Goal: Information Seeking & Learning: Learn about a topic

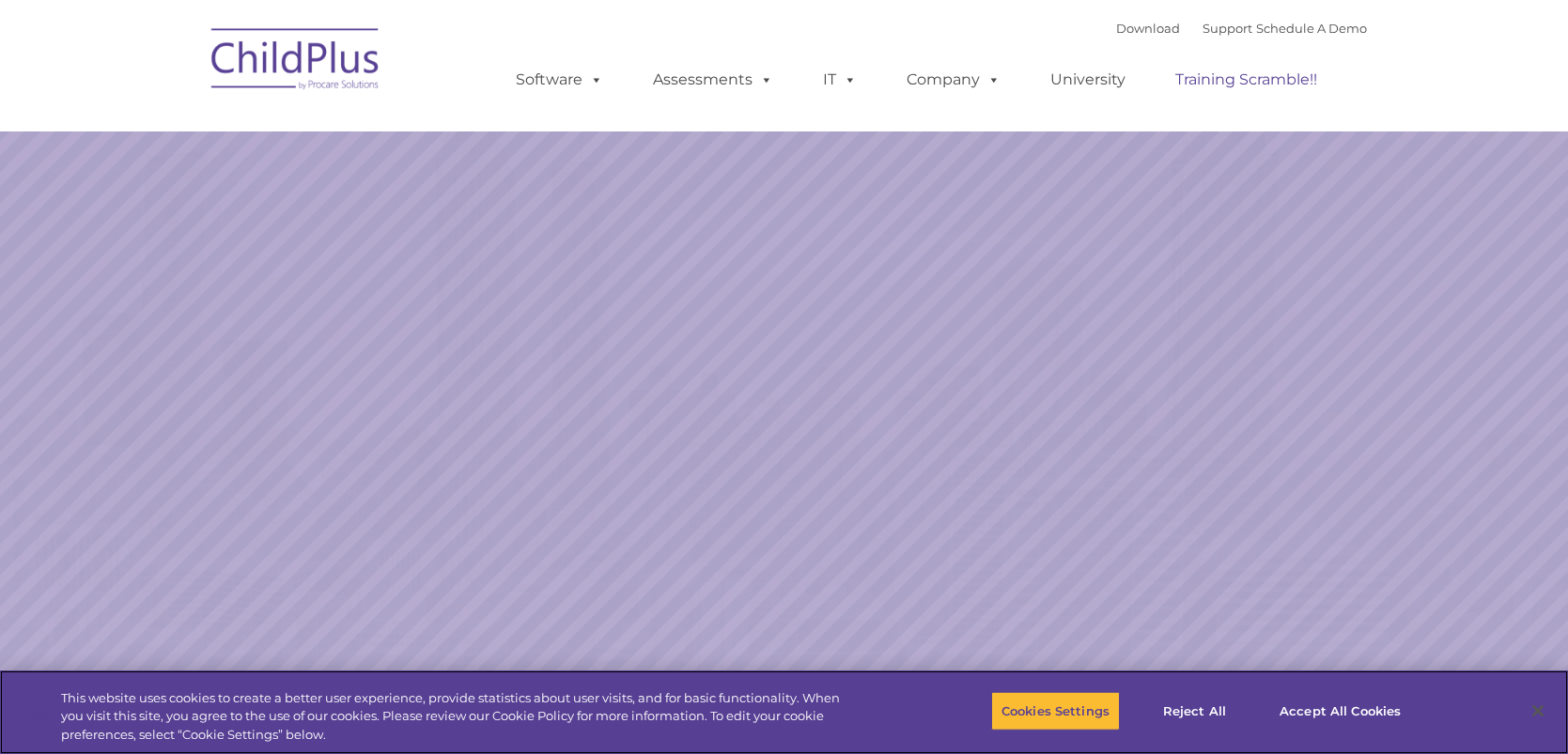
select select "MEDIUM"
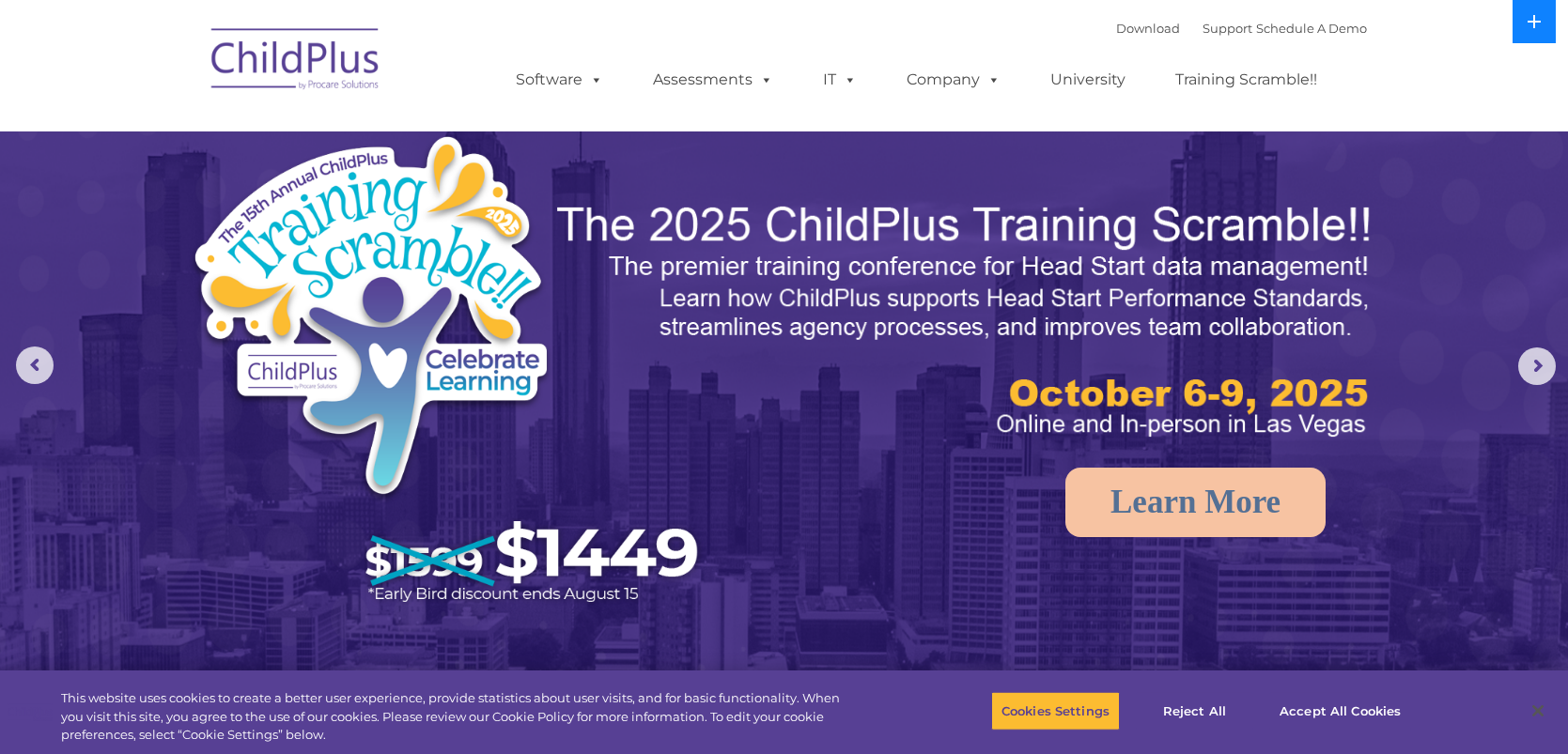
click at [1536, 24] on icon at bounding box center [1533, 20] width 15 height 15
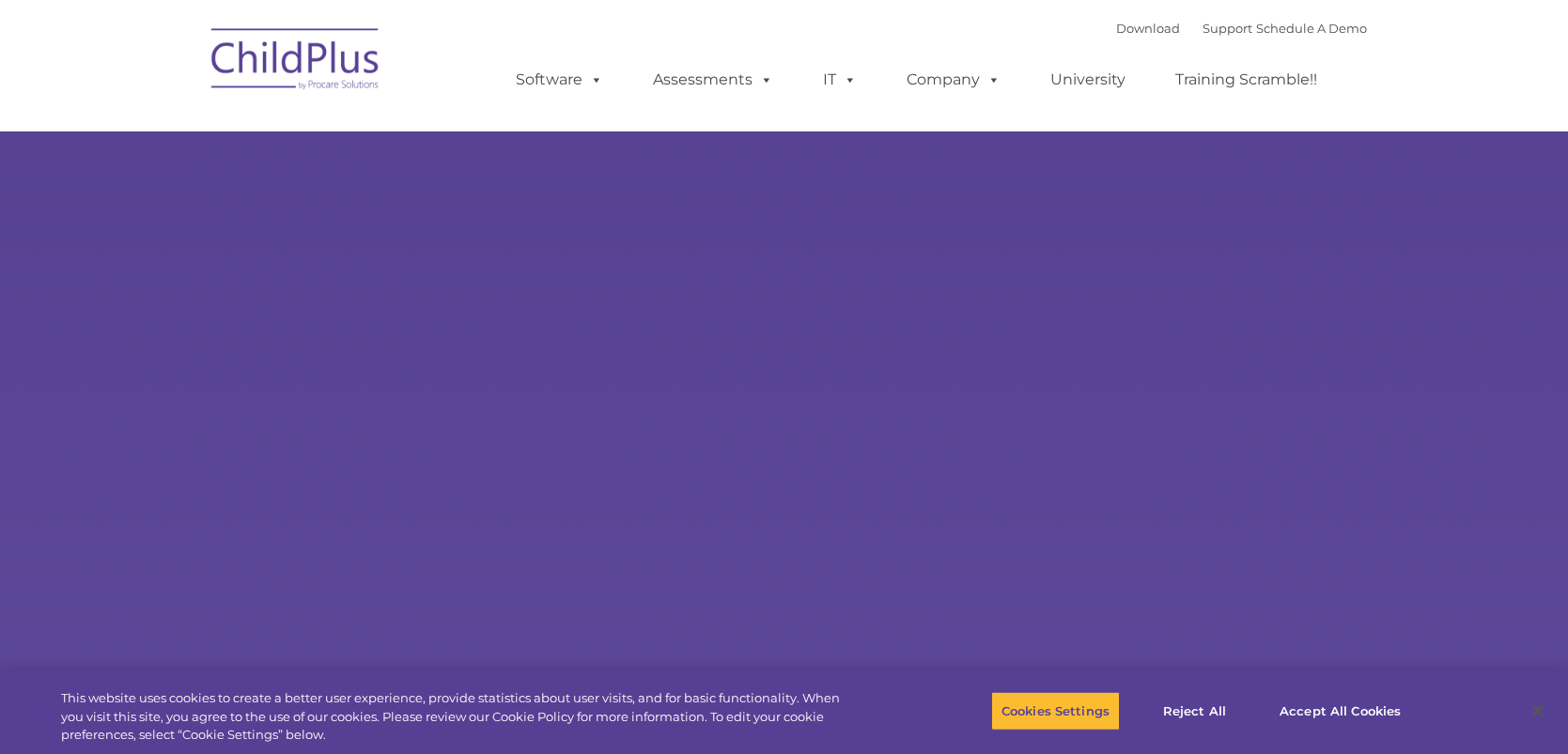
type input ""
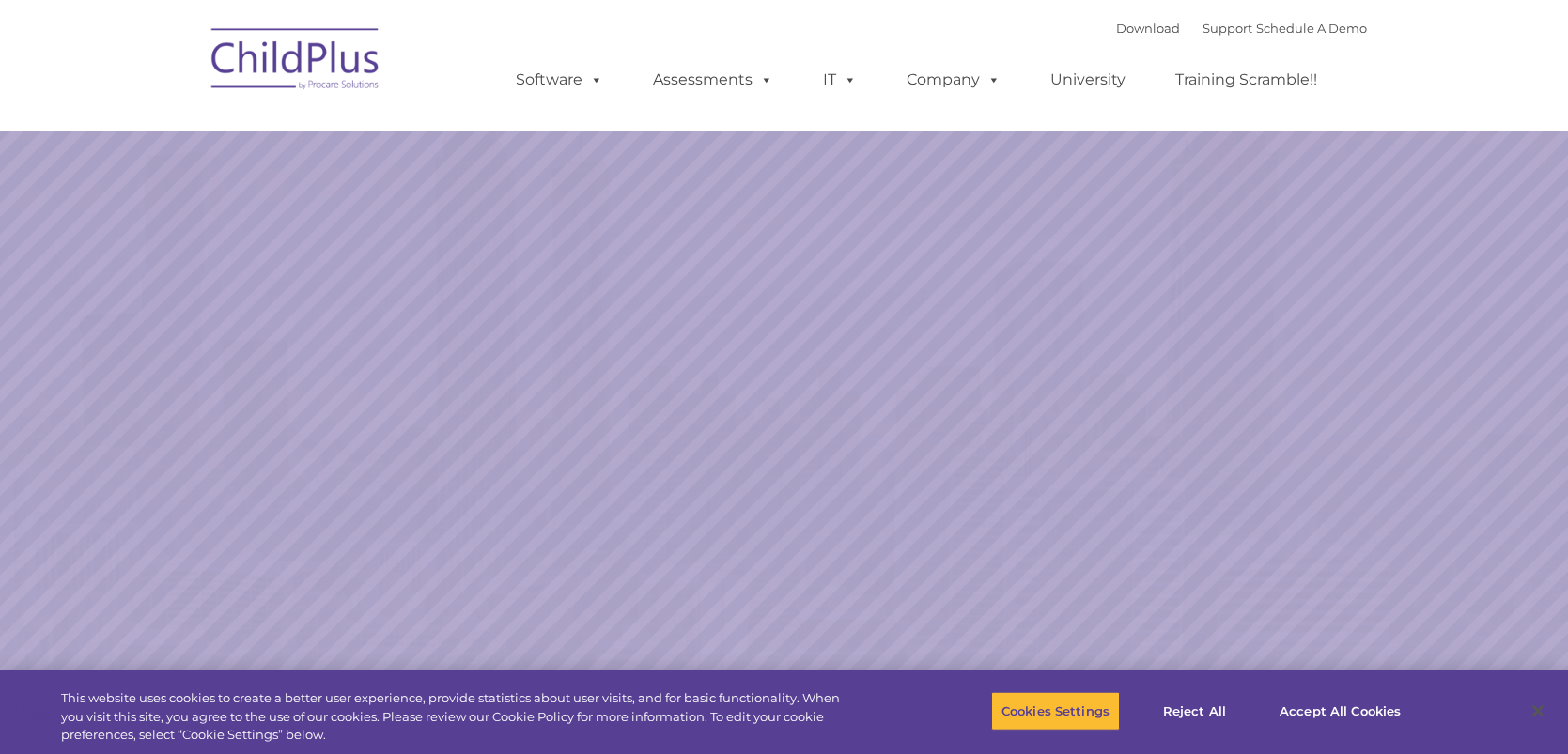
select select "MEDIUM"
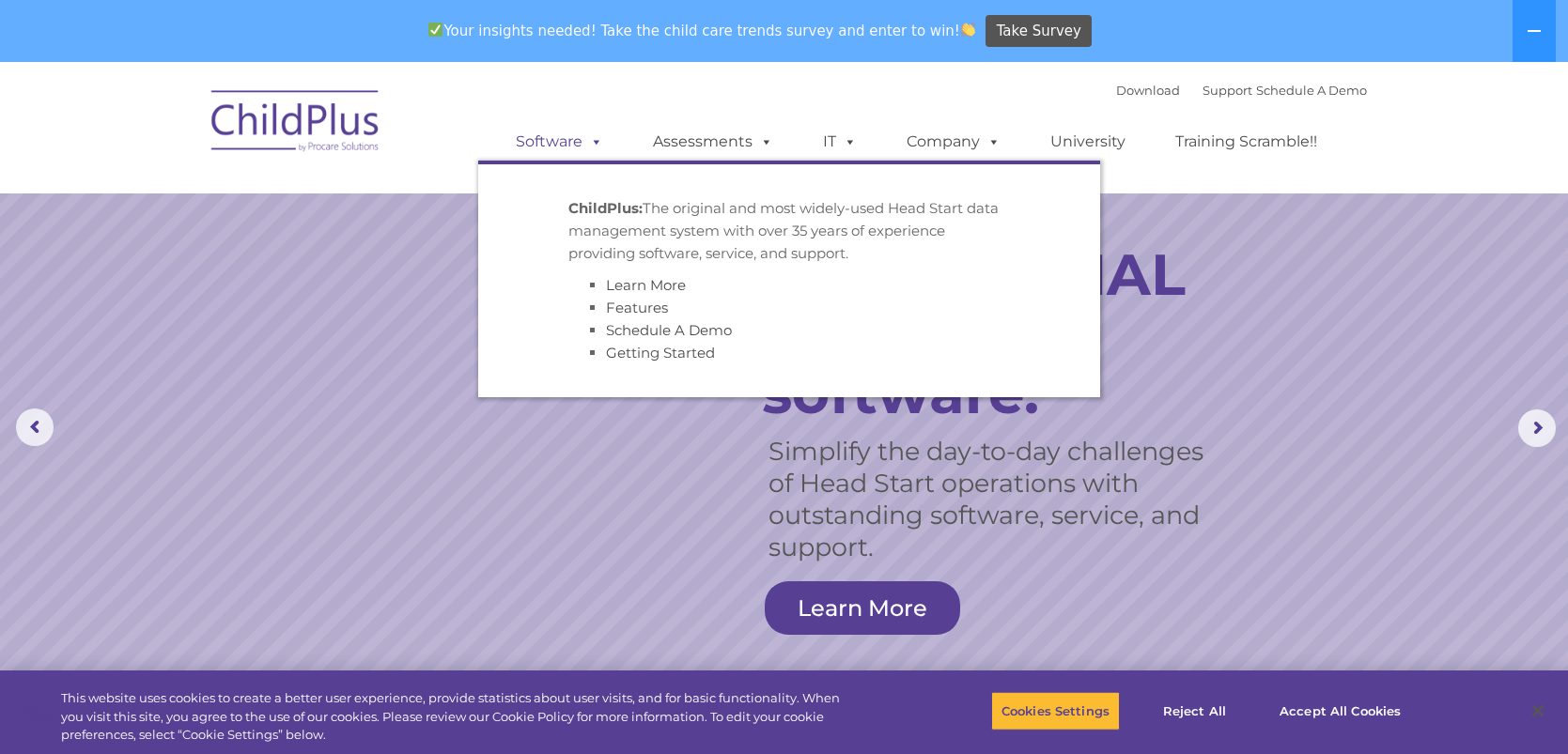
click at [537, 140] on link "Software" at bounding box center [559, 141] width 125 height 38
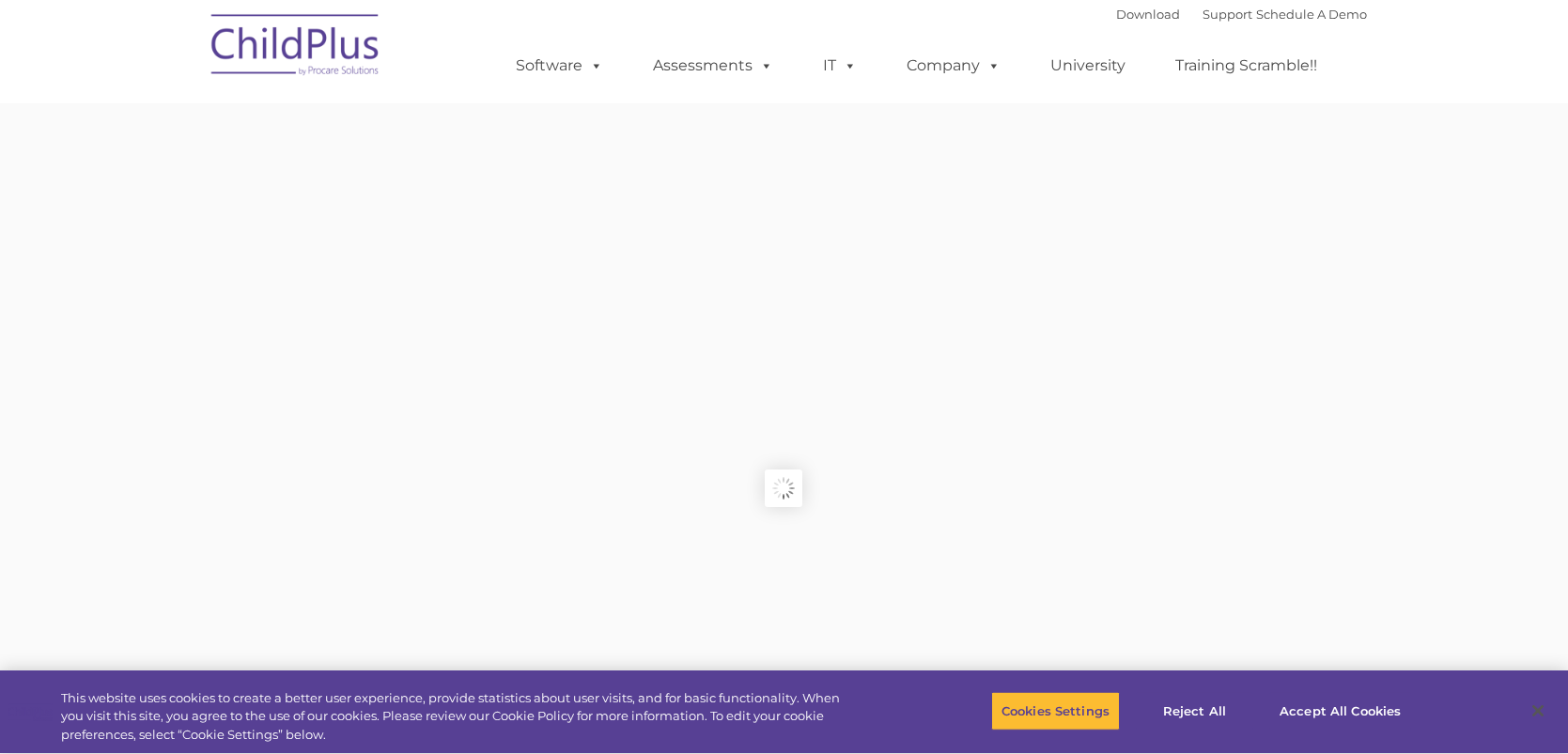
type input ""
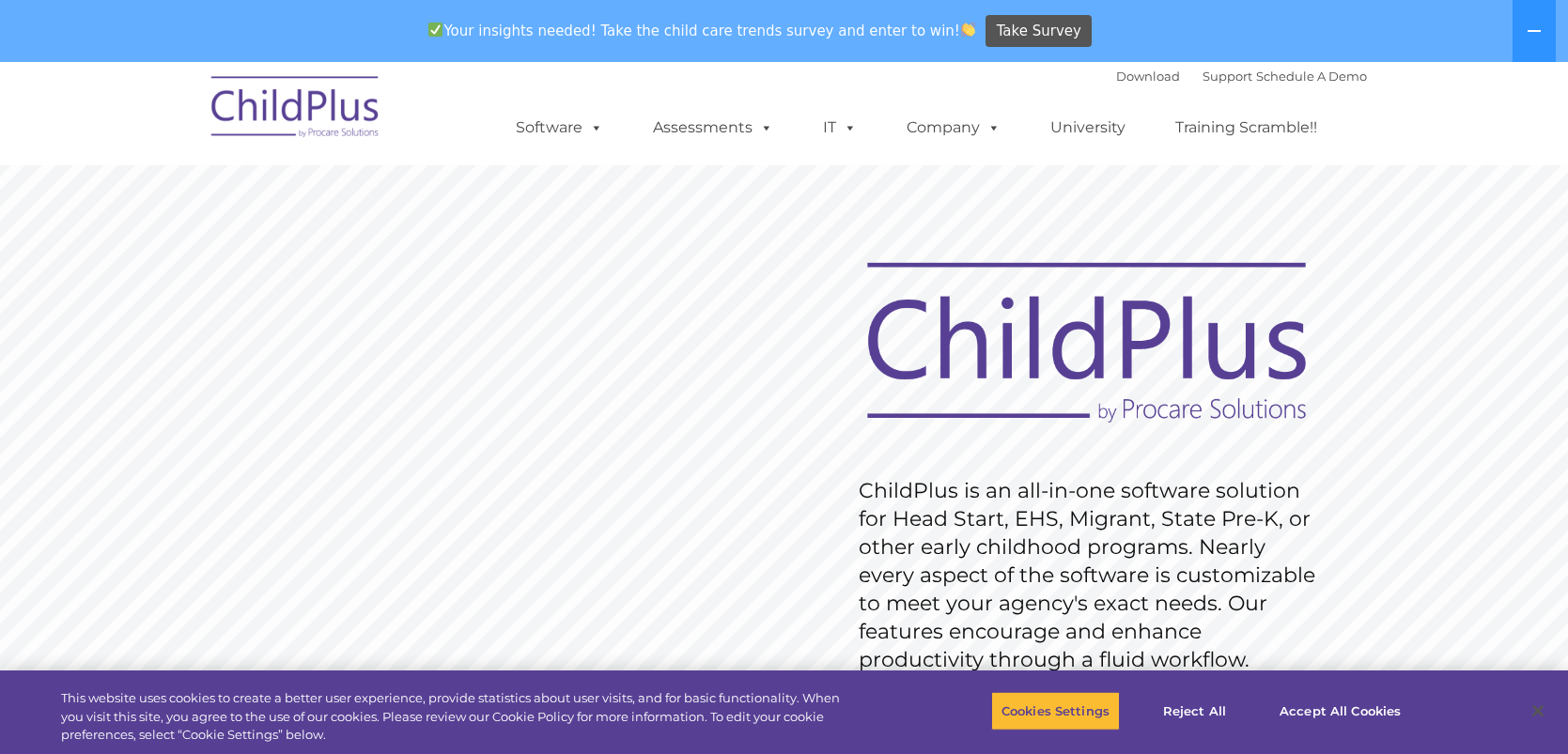
click at [775, 180] on rs-slide "Request Pricing ChildPlus is an all-in-one software solution for Head Start, EH…" at bounding box center [784, 550] width 1568 height 846
click at [1374, 703] on button "Accept All Cookies" at bounding box center [1340, 711] width 142 height 40
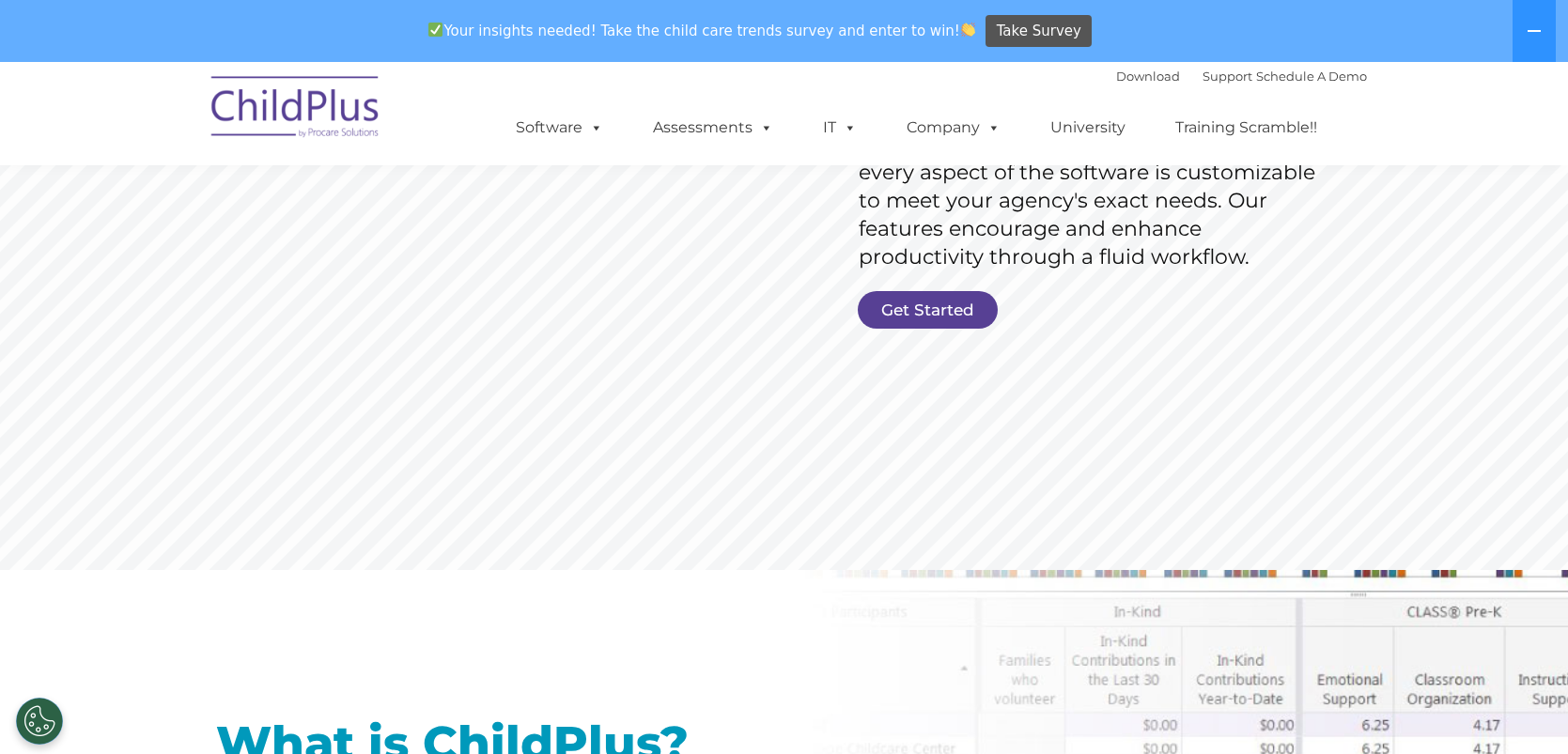
scroll to position [401, 0]
click at [927, 312] on link "Get Started" at bounding box center [928, 312] width 140 height 38
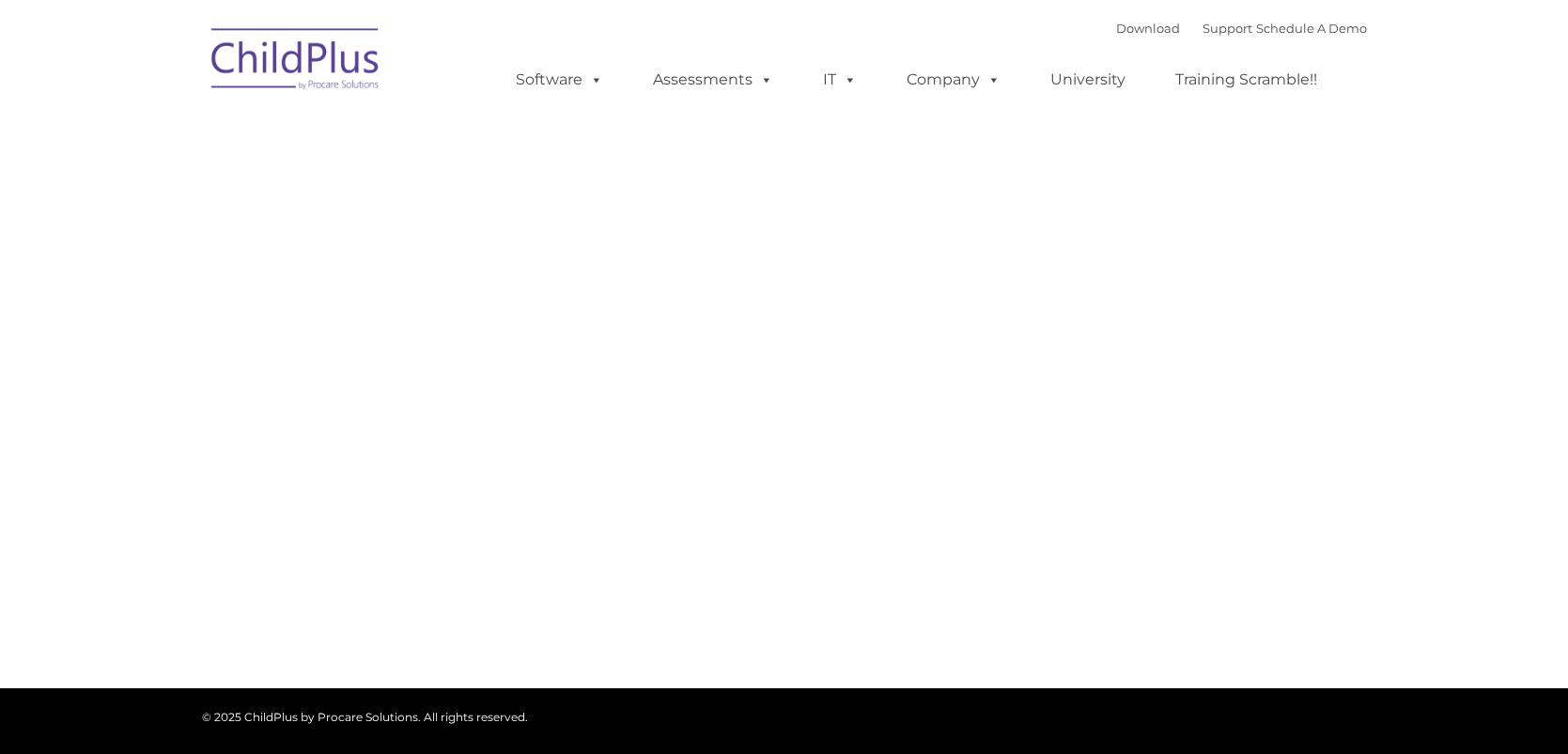
type input ""
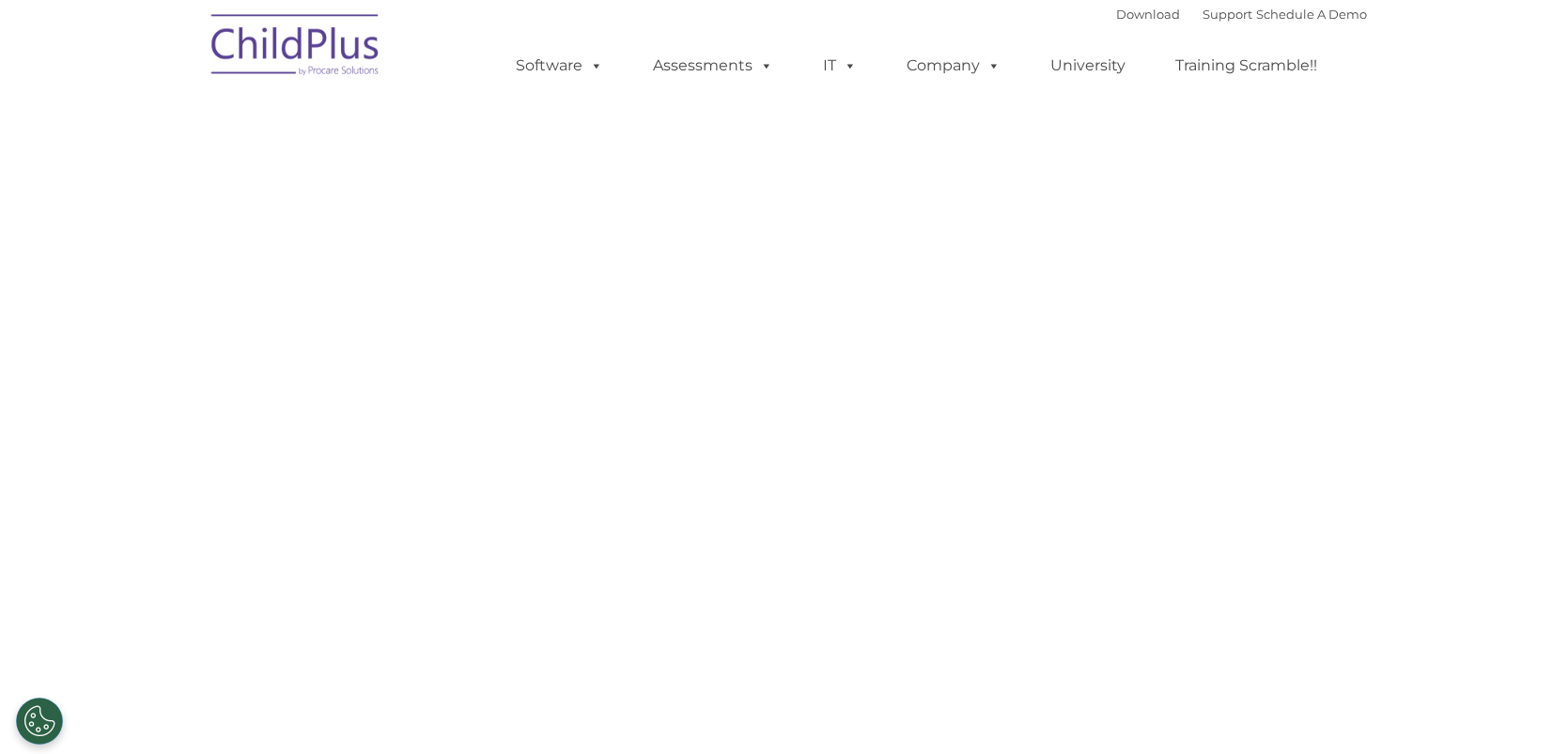
select select "MEDIUM"
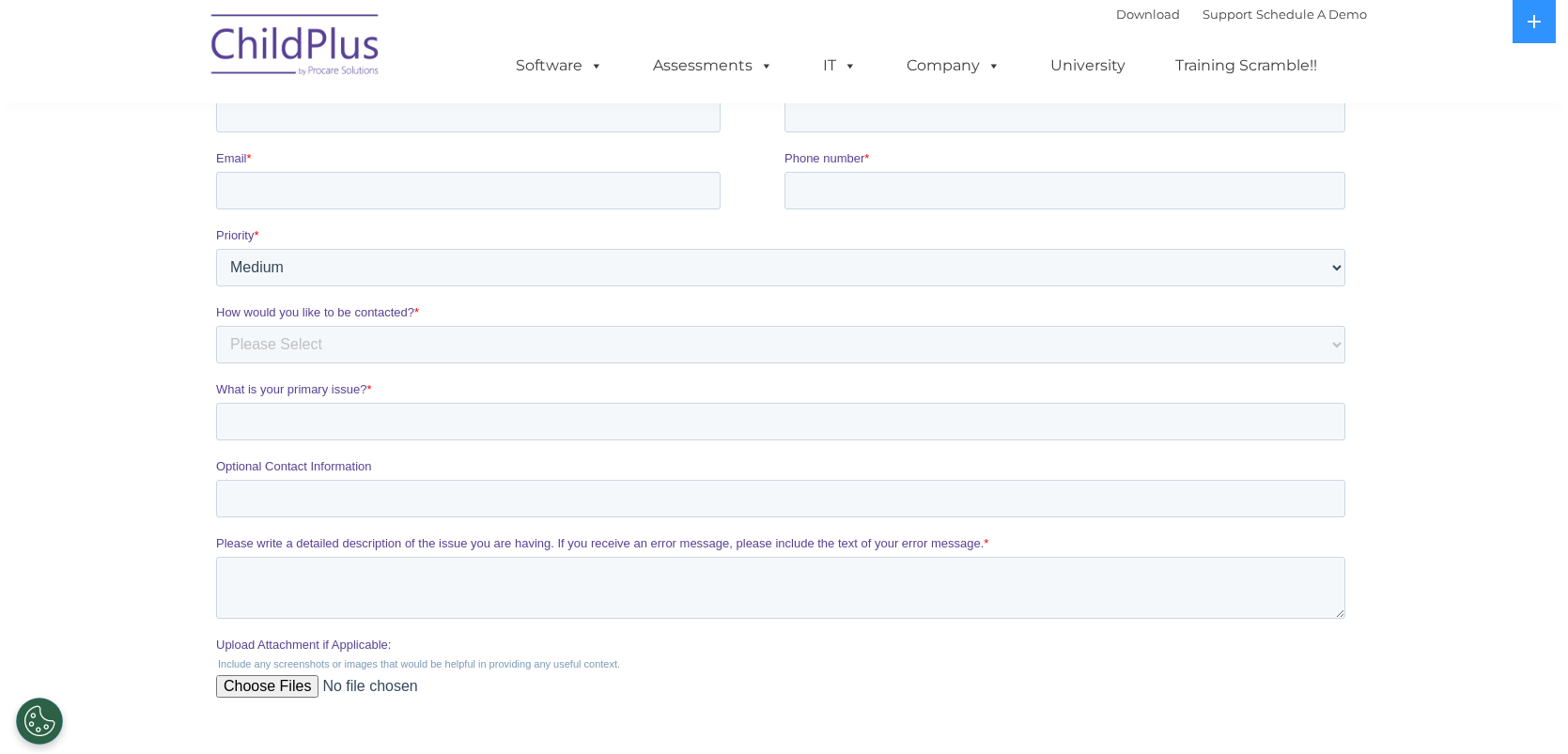
scroll to position [889, 0]
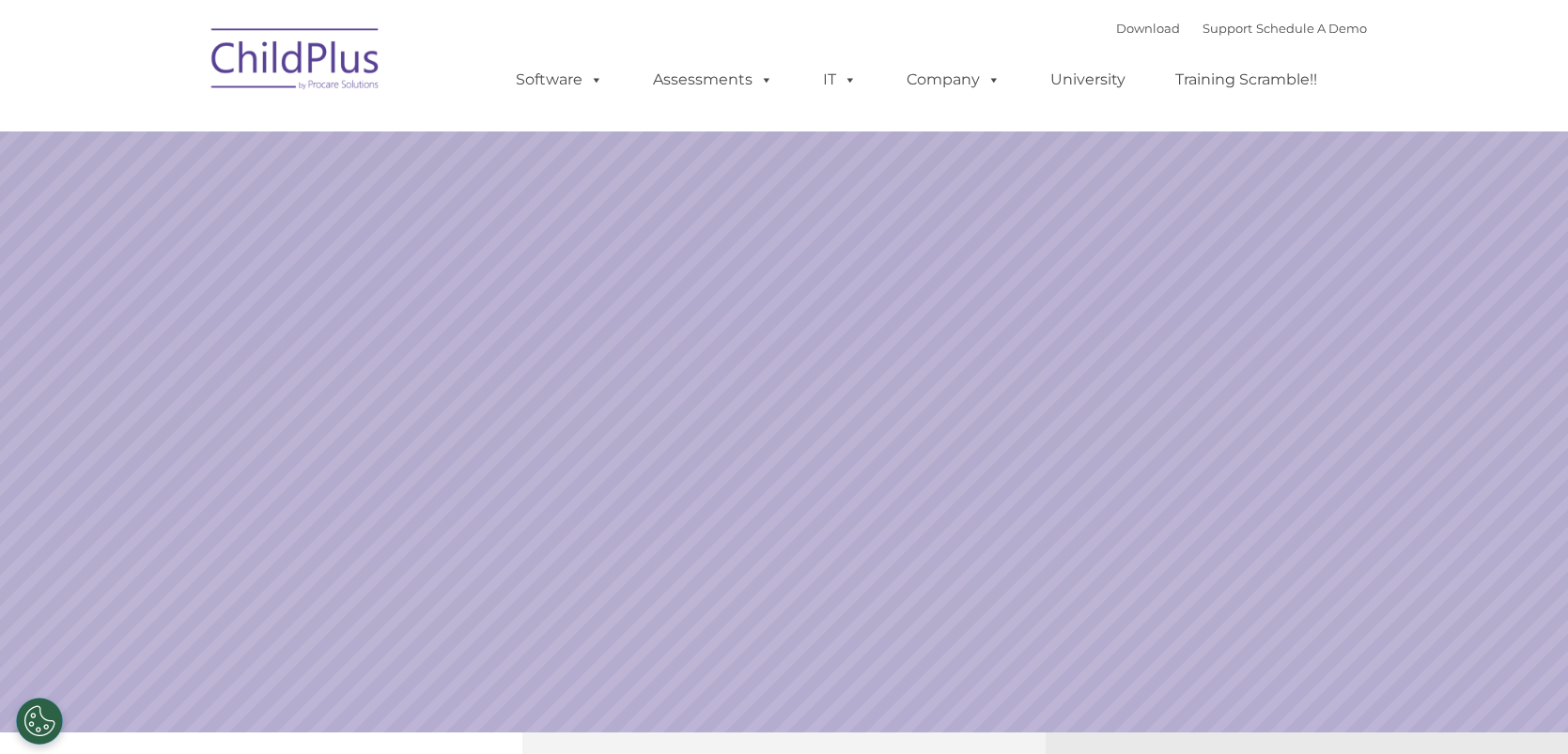
select select "MEDIUM"
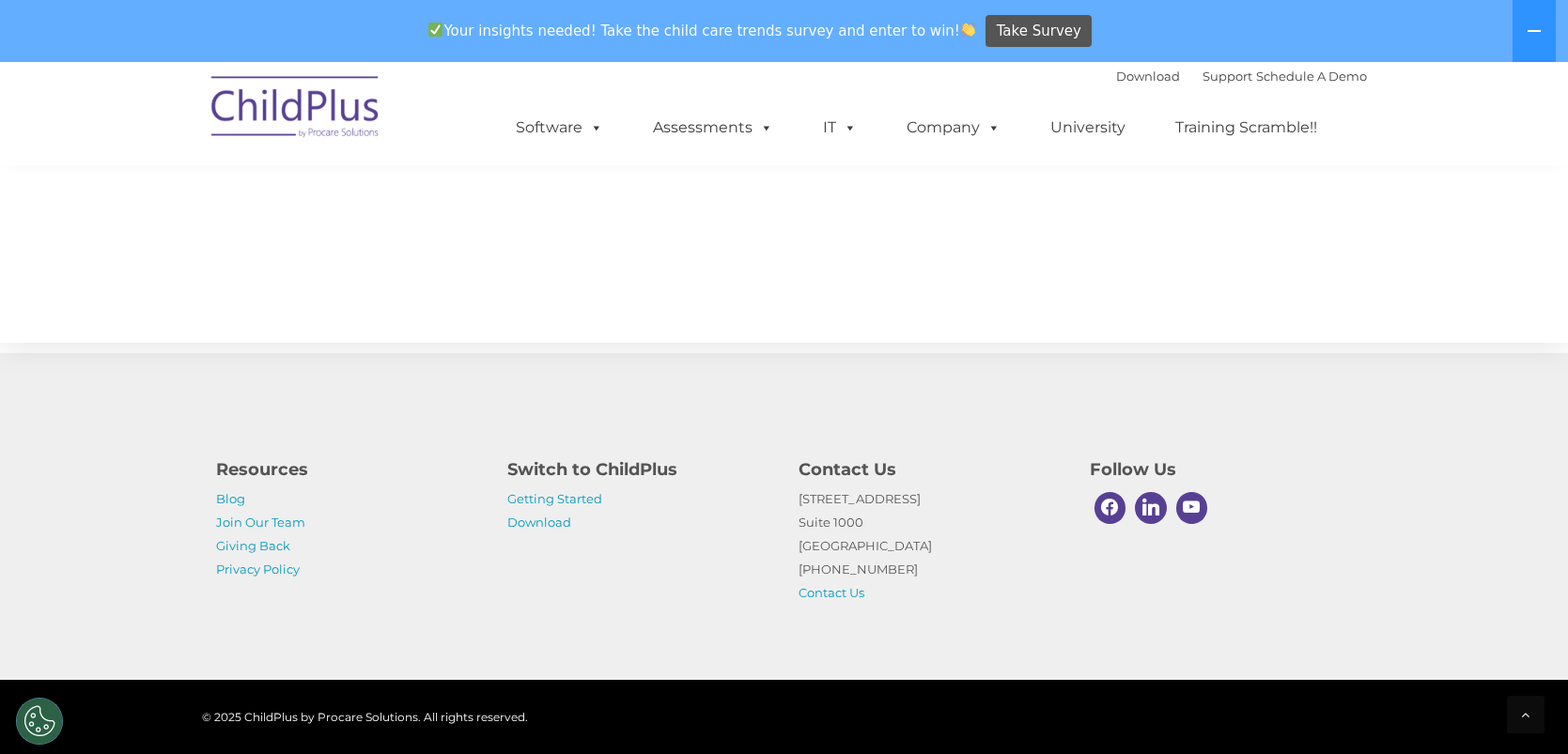
scroll to position [2049, 0]
